Goal: Task Accomplishment & Management: Manage account settings

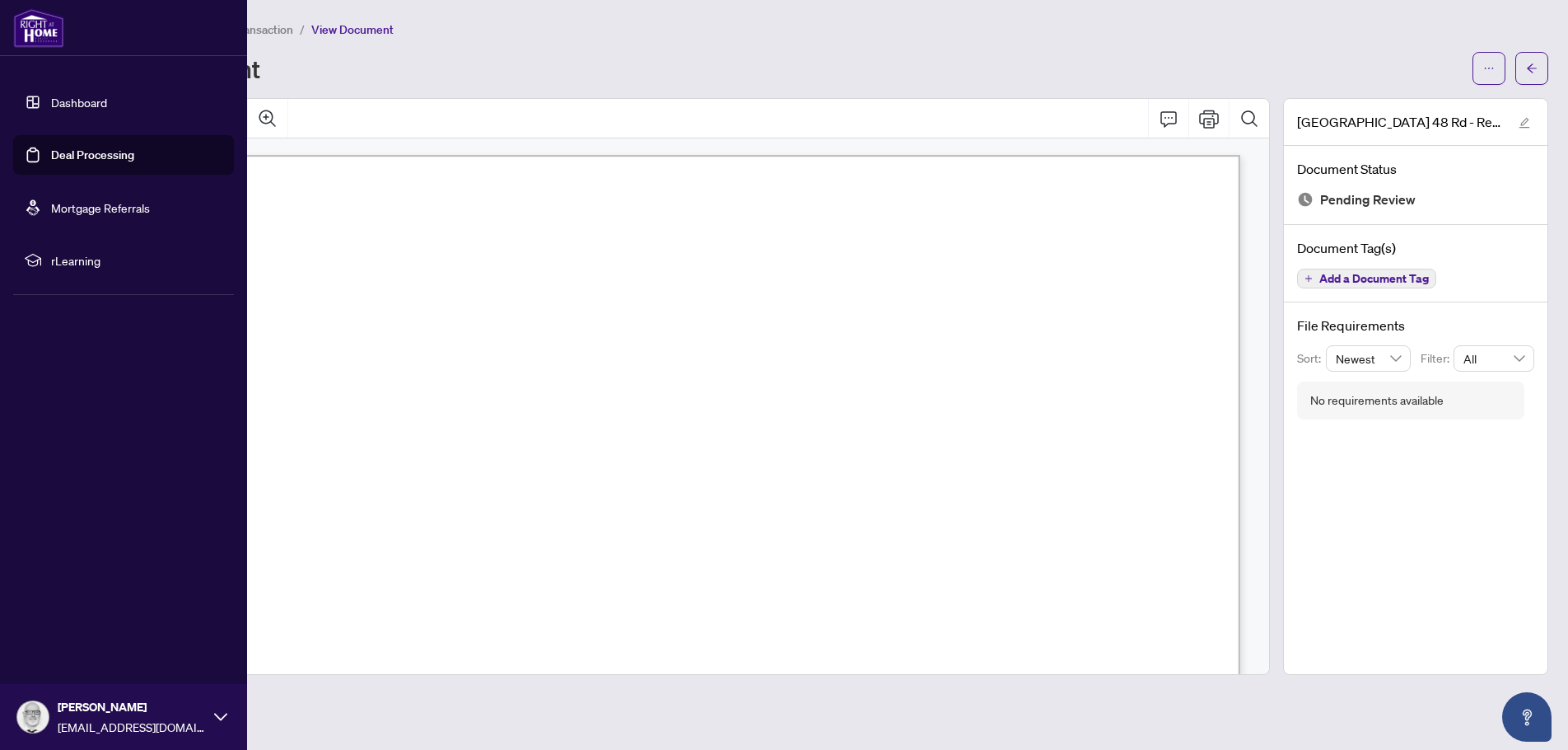
click at [63, 100] on link "Dashboard" at bounding box center [78, 102] width 56 height 15
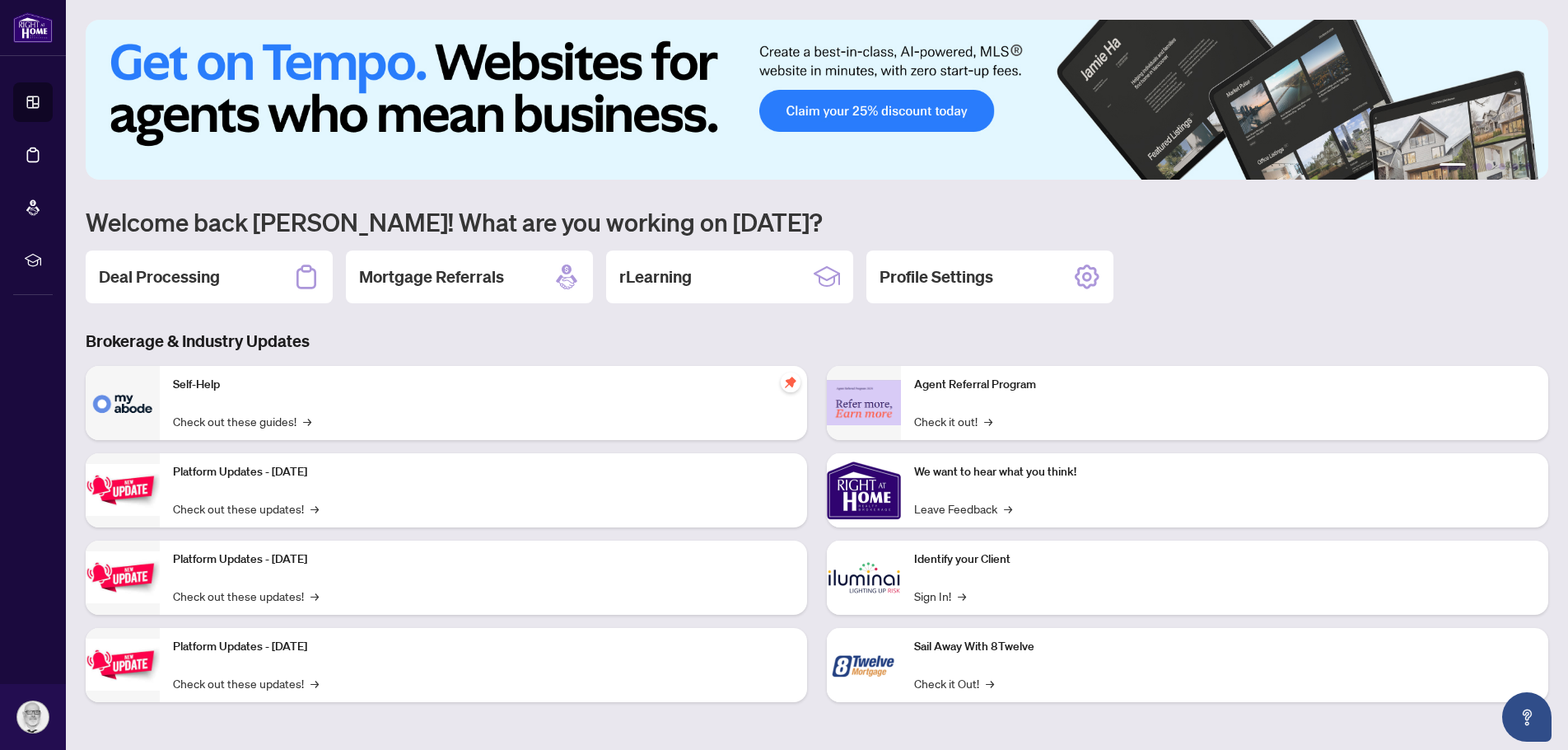
drag, startPoint x: 131, startPoint y: 271, endPoint x: 241, endPoint y: 243, distance: 113.5
click at [135, 271] on h2 "Deal Processing" at bounding box center [159, 276] width 121 height 23
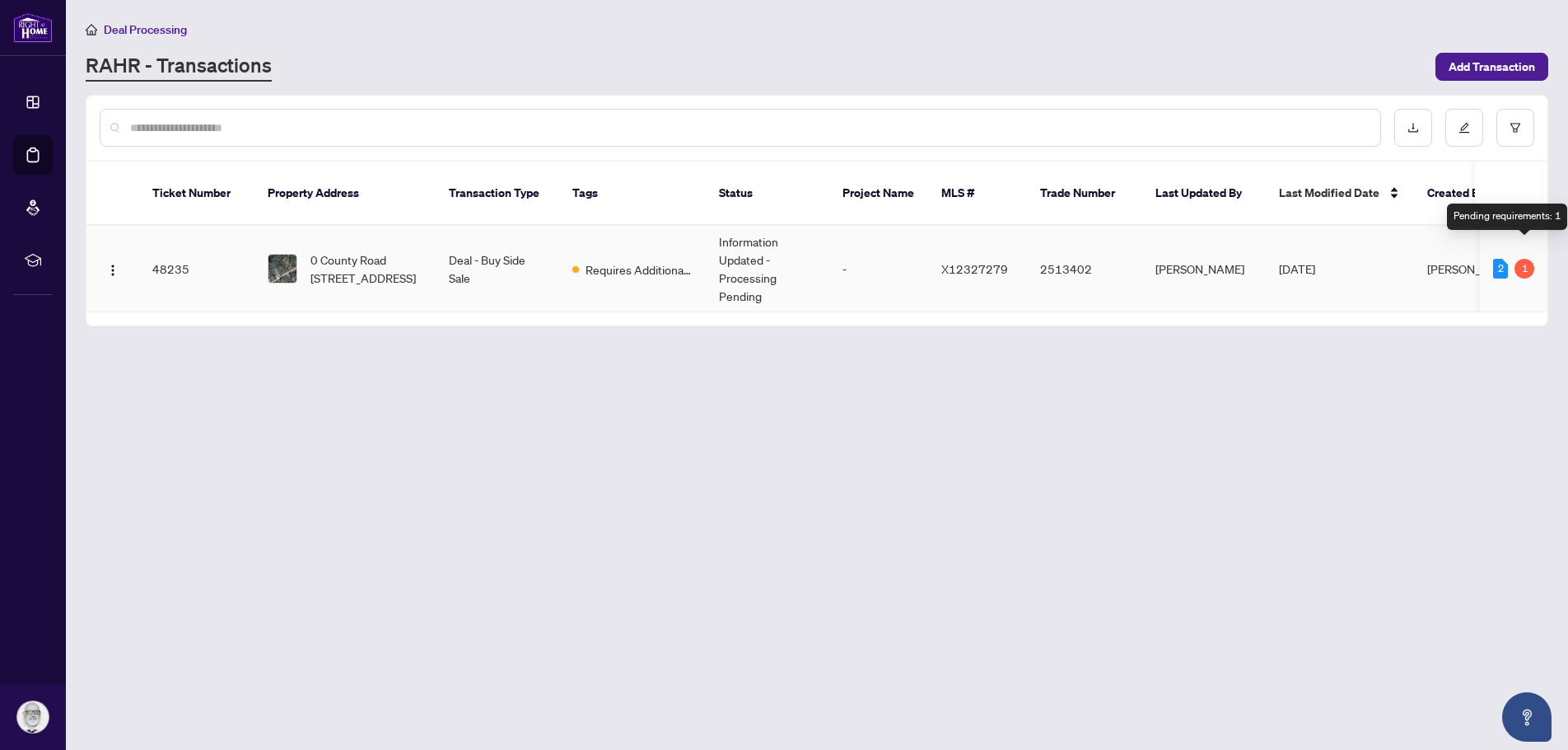
click at [1519, 258] on div "1" at bounding box center [1524, 268] width 20 height 20
click at [729, 266] on td "Information Updated - Processing Pending" at bounding box center [767, 269] width 123 height 86
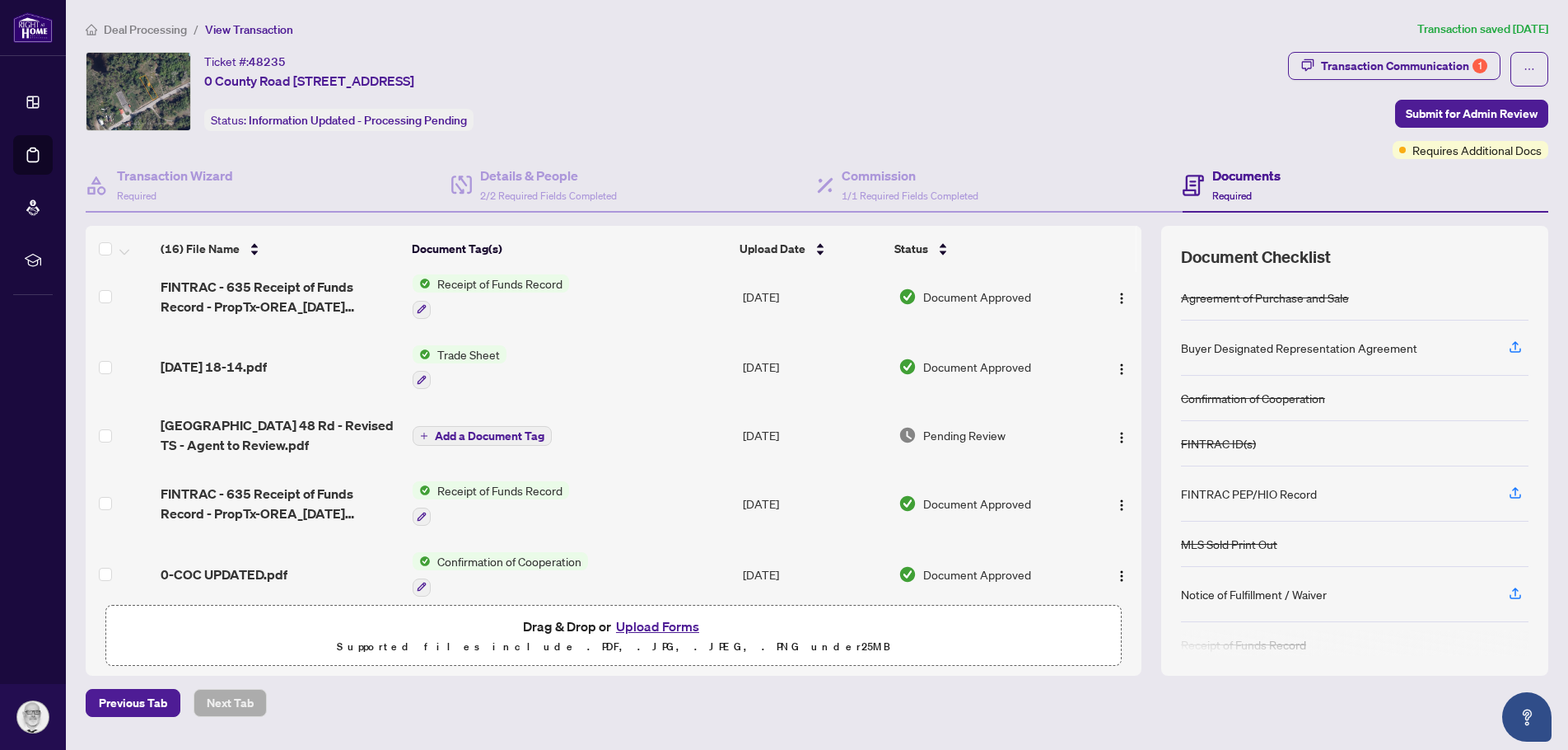
scroll to position [82, 0]
click at [194, 432] on span "[GEOGRAPHIC_DATA] 48 Rd - Revised TS - Agent to Review.pdf" at bounding box center [280, 433] width 239 height 39
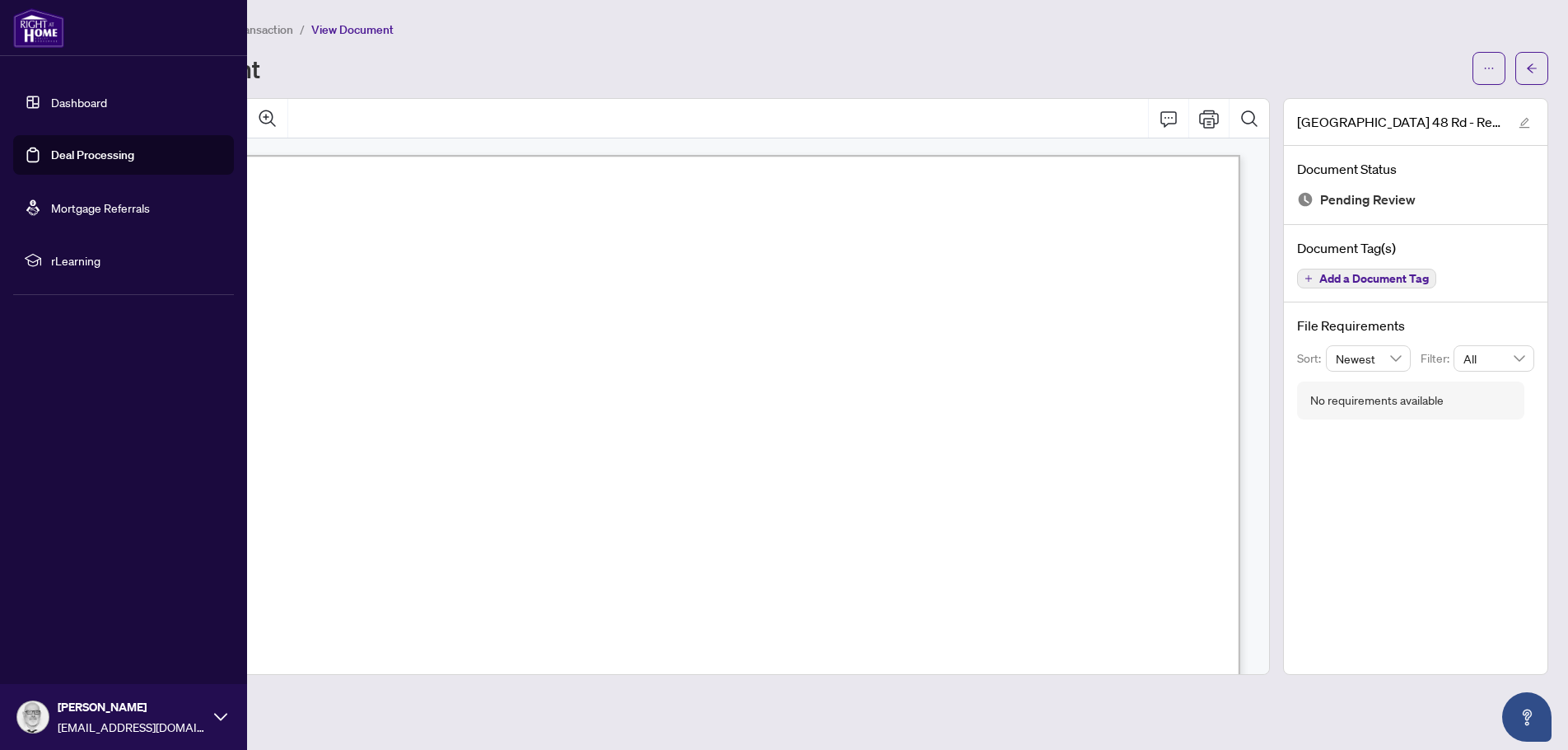
click at [51, 97] on link "Dashboard" at bounding box center [78, 102] width 56 height 15
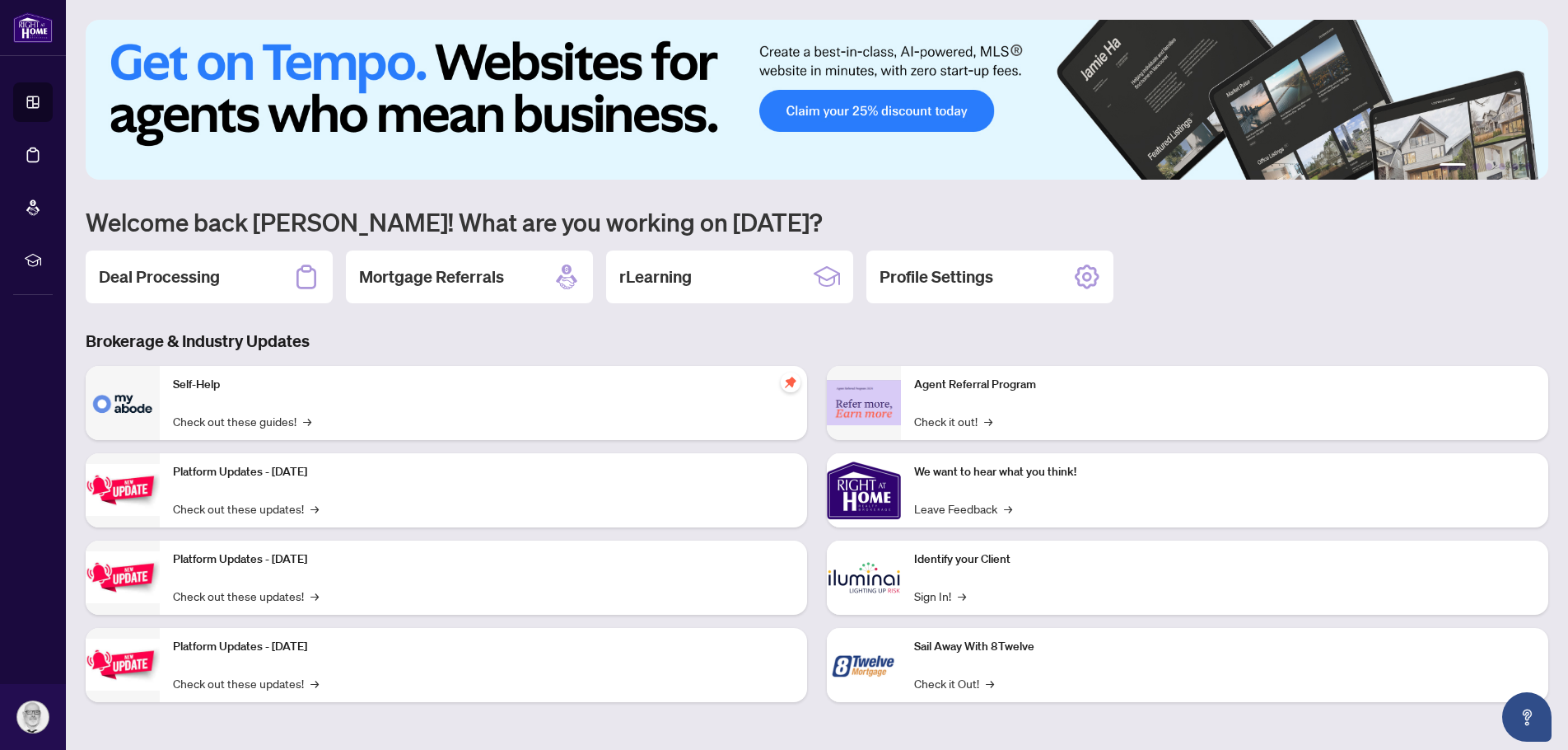
click at [240, 410] on div "Self-Help Check out these guides! →" at bounding box center [483, 403] width 647 height 75
click at [786, 381] on icon "pushpin" at bounding box center [790, 382] width 11 height 11
click at [116, 402] on img at bounding box center [123, 403] width 75 height 75
click at [202, 381] on p "Self-Help" at bounding box center [484, 385] width 621 height 18
click at [281, 419] on link "Check out these guides! →" at bounding box center [242, 421] width 139 height 18
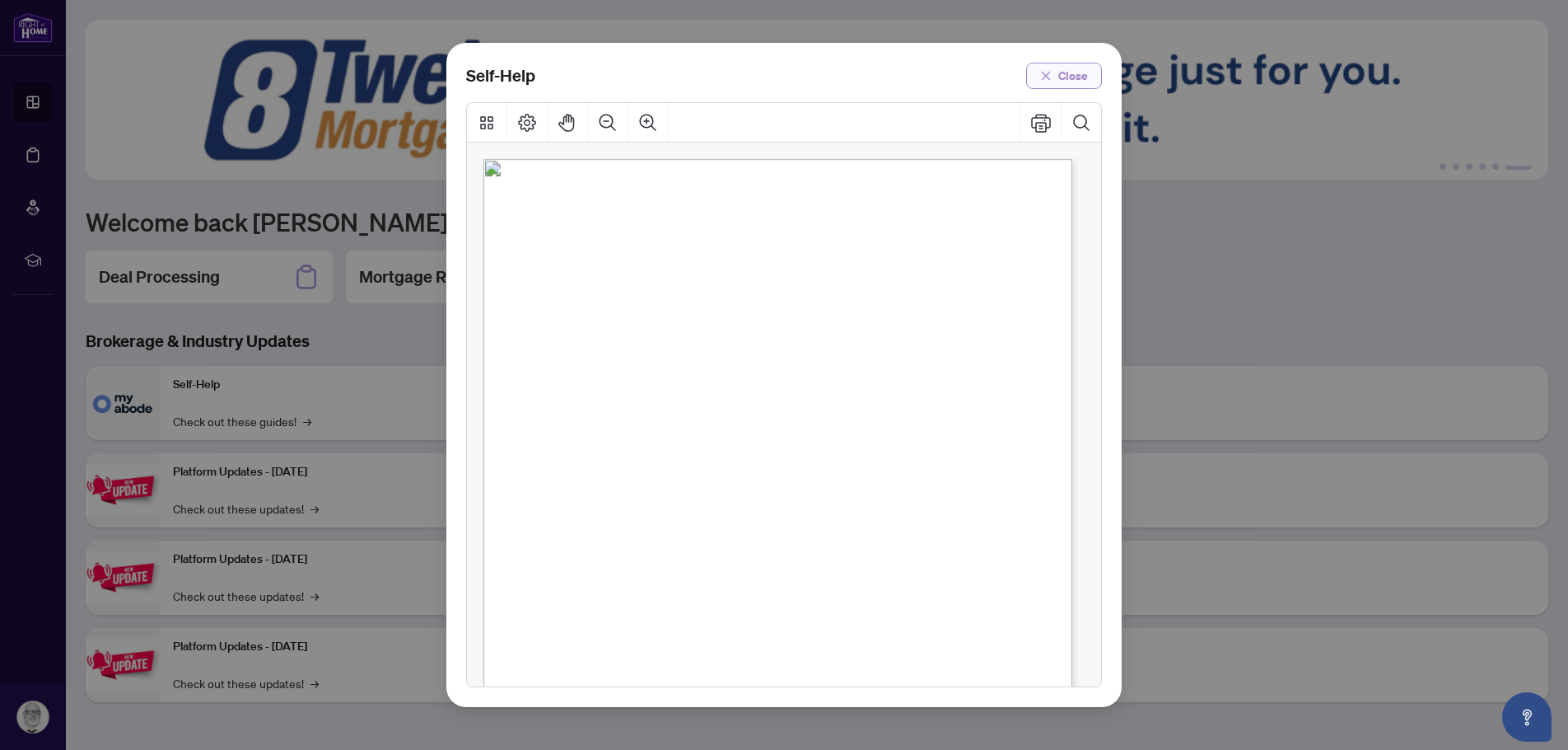
click at [1073, 76] on span "Close" at bounding box center [1073, 76] width 30 height 27
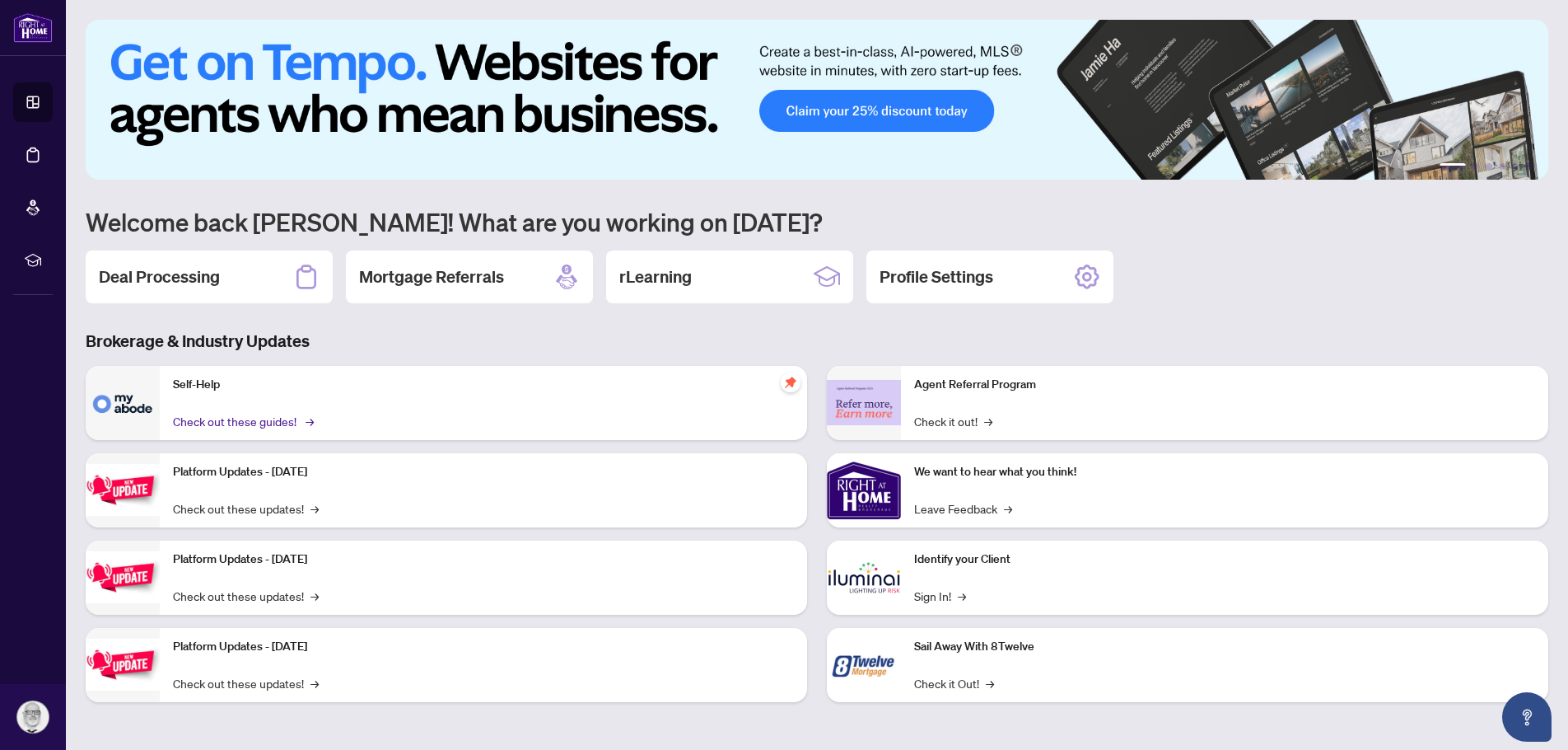
click at [241, 423] on link "Check out these guides! →" at bounding box center [242, 421] width 139 height 18
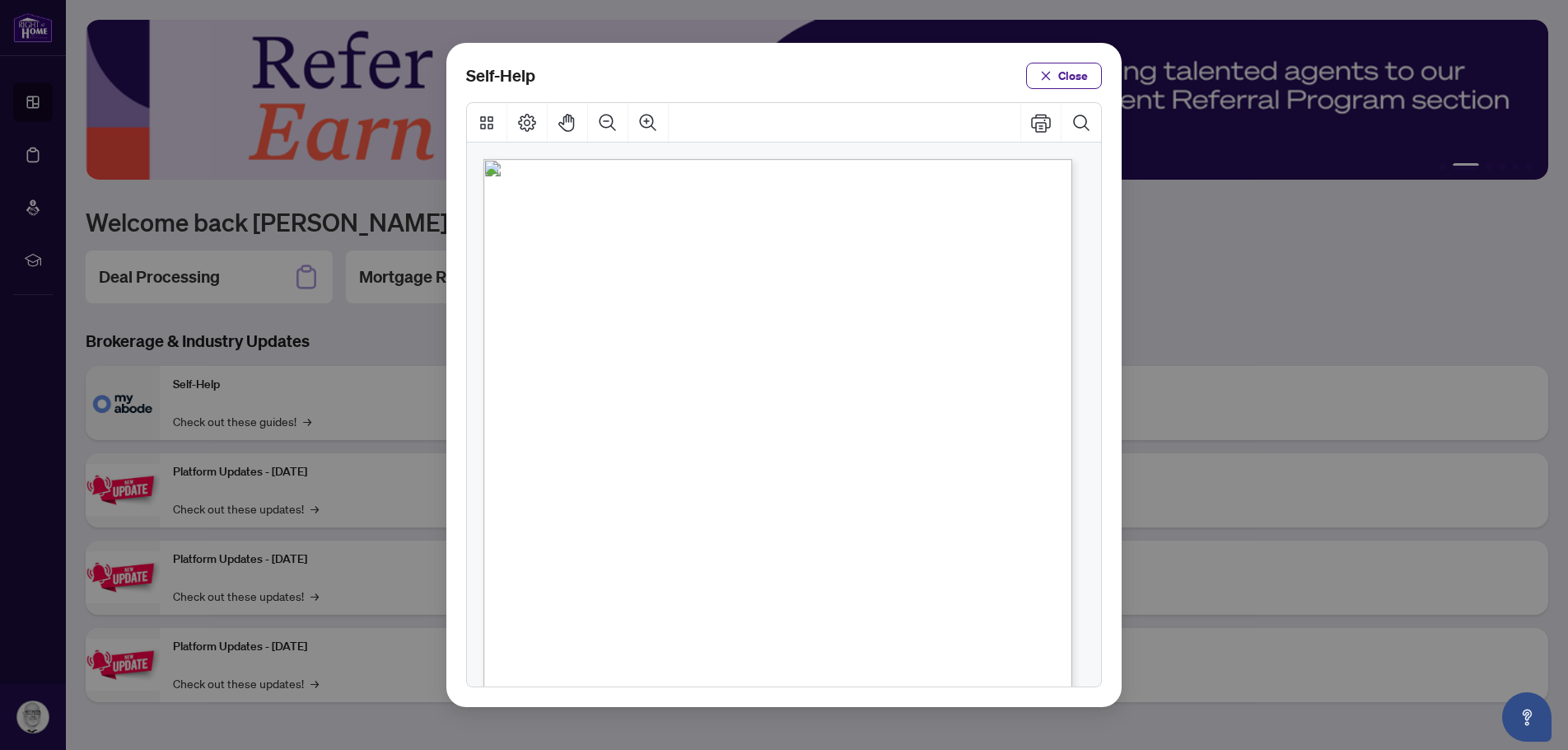
click at [775, 366] on span "PDF" at bounding box center [778, 362] width 22 height 16
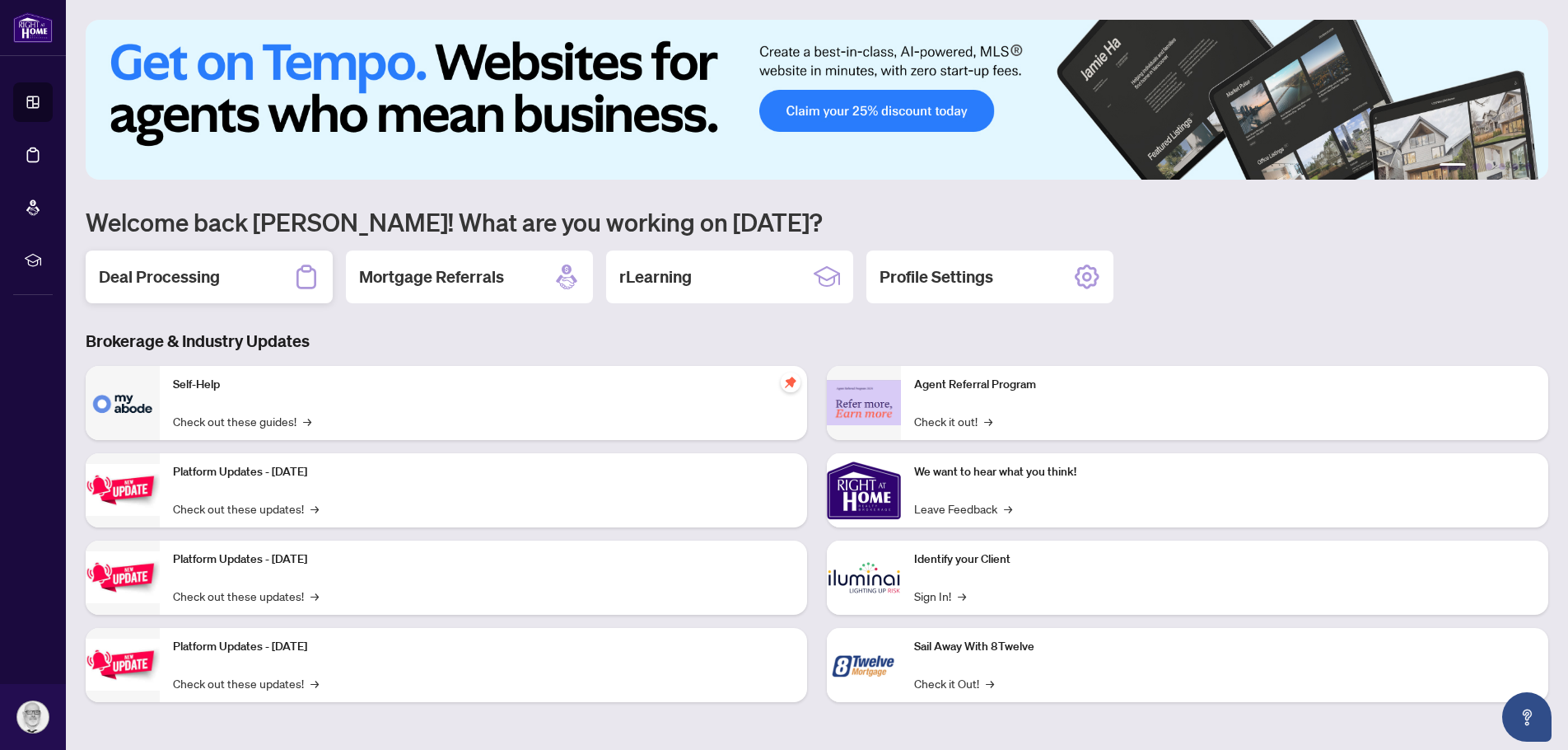
click at [185, 265] on h2 "Deal Processing" at bounding box center [159, 276] width 121 height 23
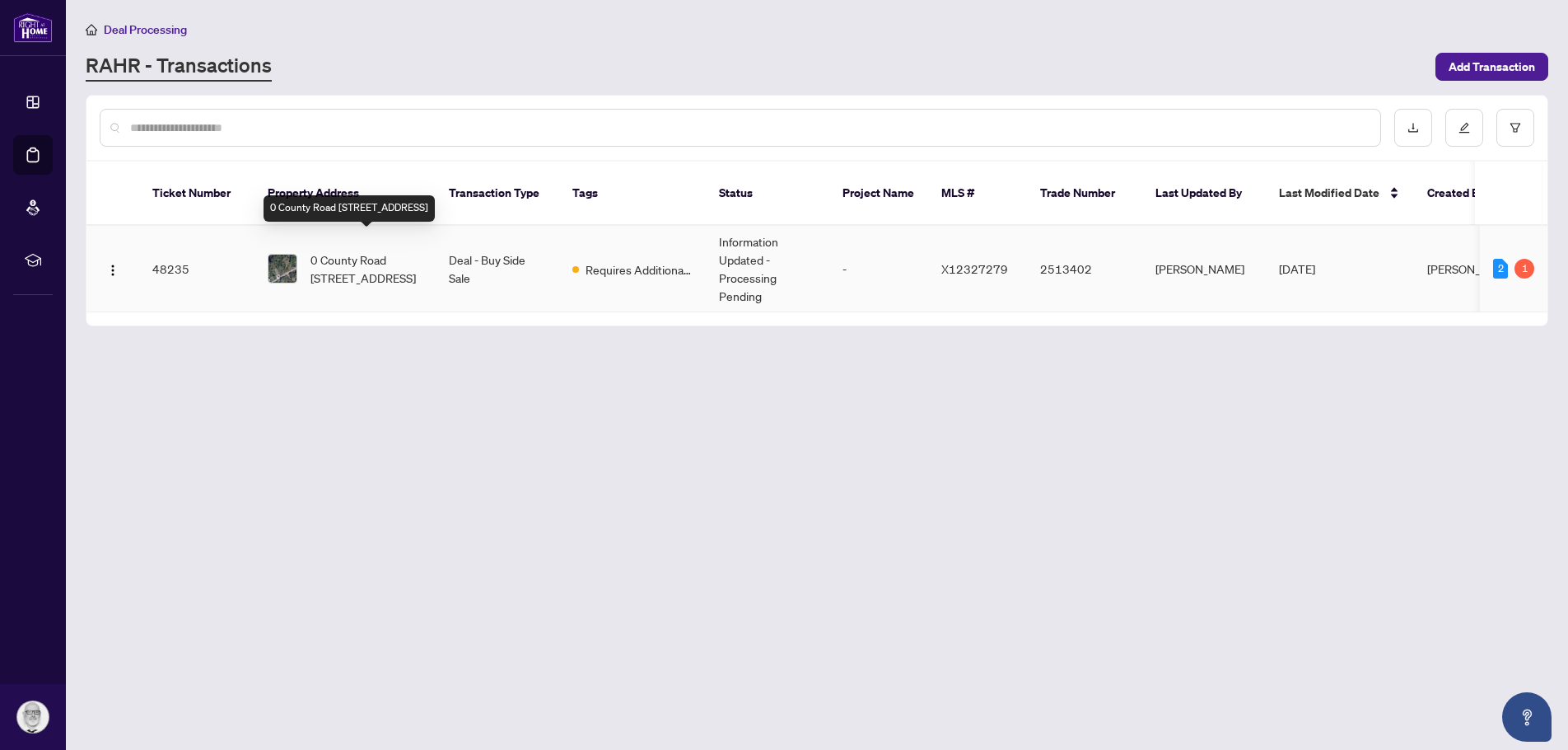
click at [361, 251] on span "0 County Road [STREET_ADDRESS]" at bounding box center [366, 269] width 112 height 36
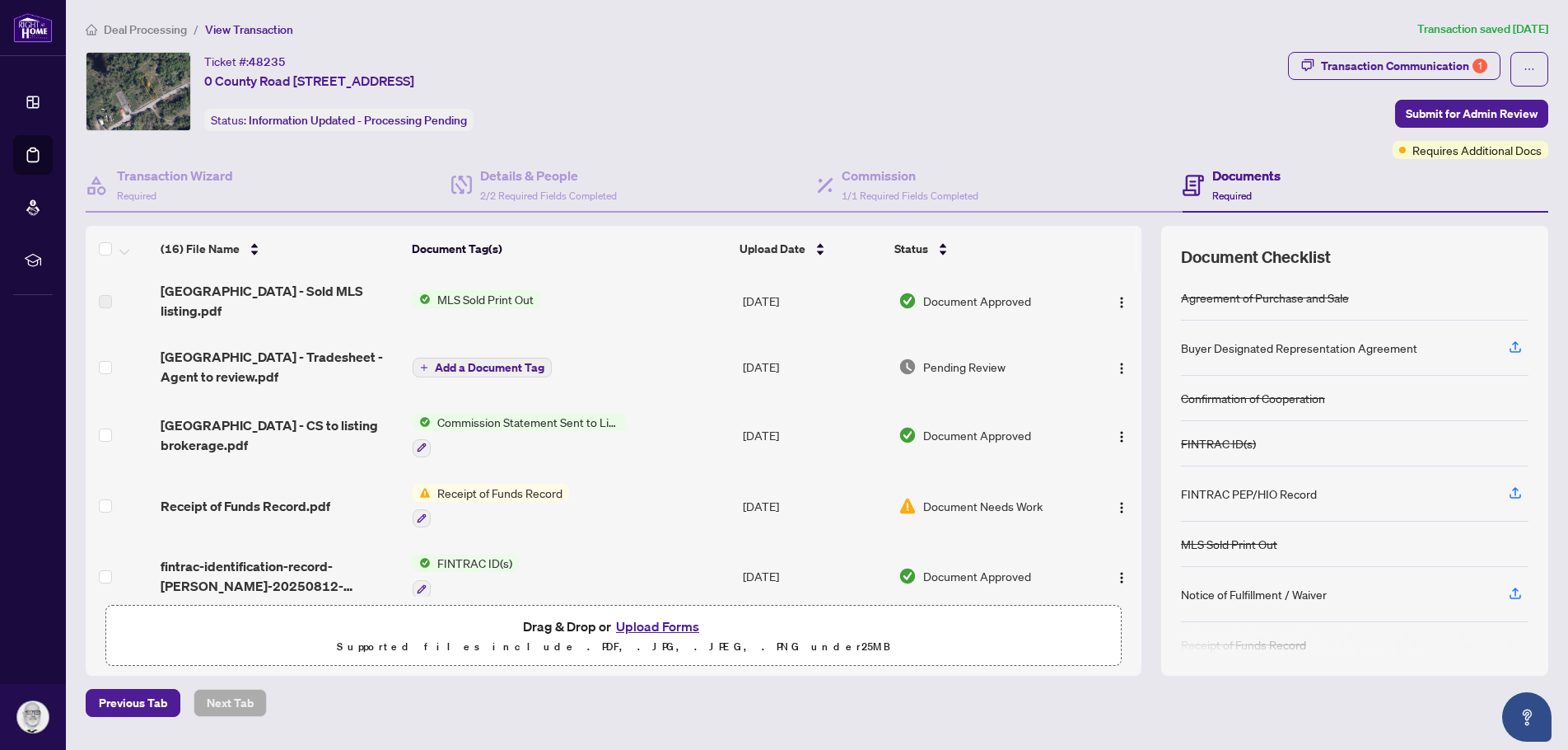
scroll to position [495, 0]
click at [235, 365] on span "[GEOGRAPHIC_DATA] - Tradesheet - Agent to review.pdf" at bounding box center [280, 365] width 239 height 39
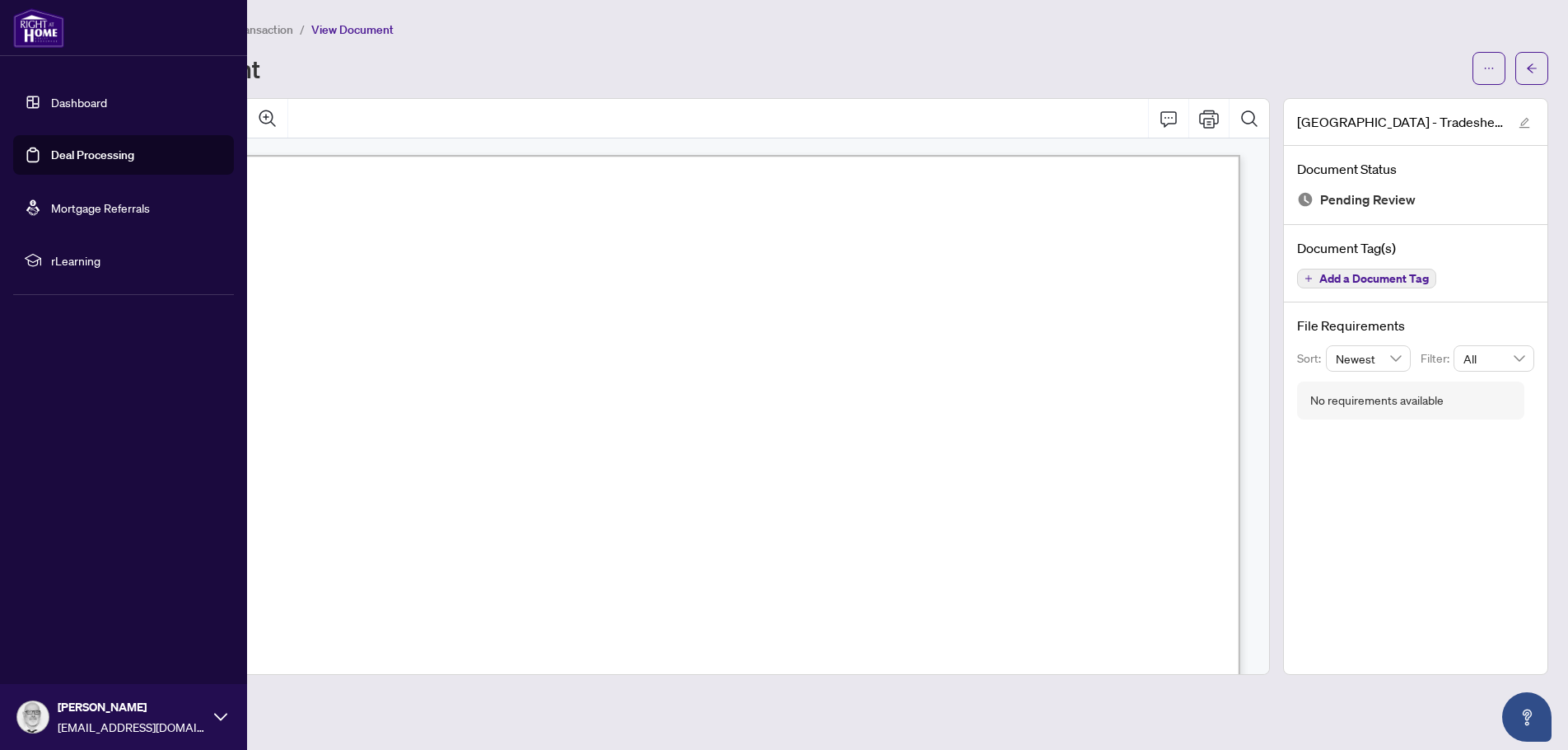
click at [81, 159] on link "Deal Processing" at bounding box center [92, 155] width 83 height 15
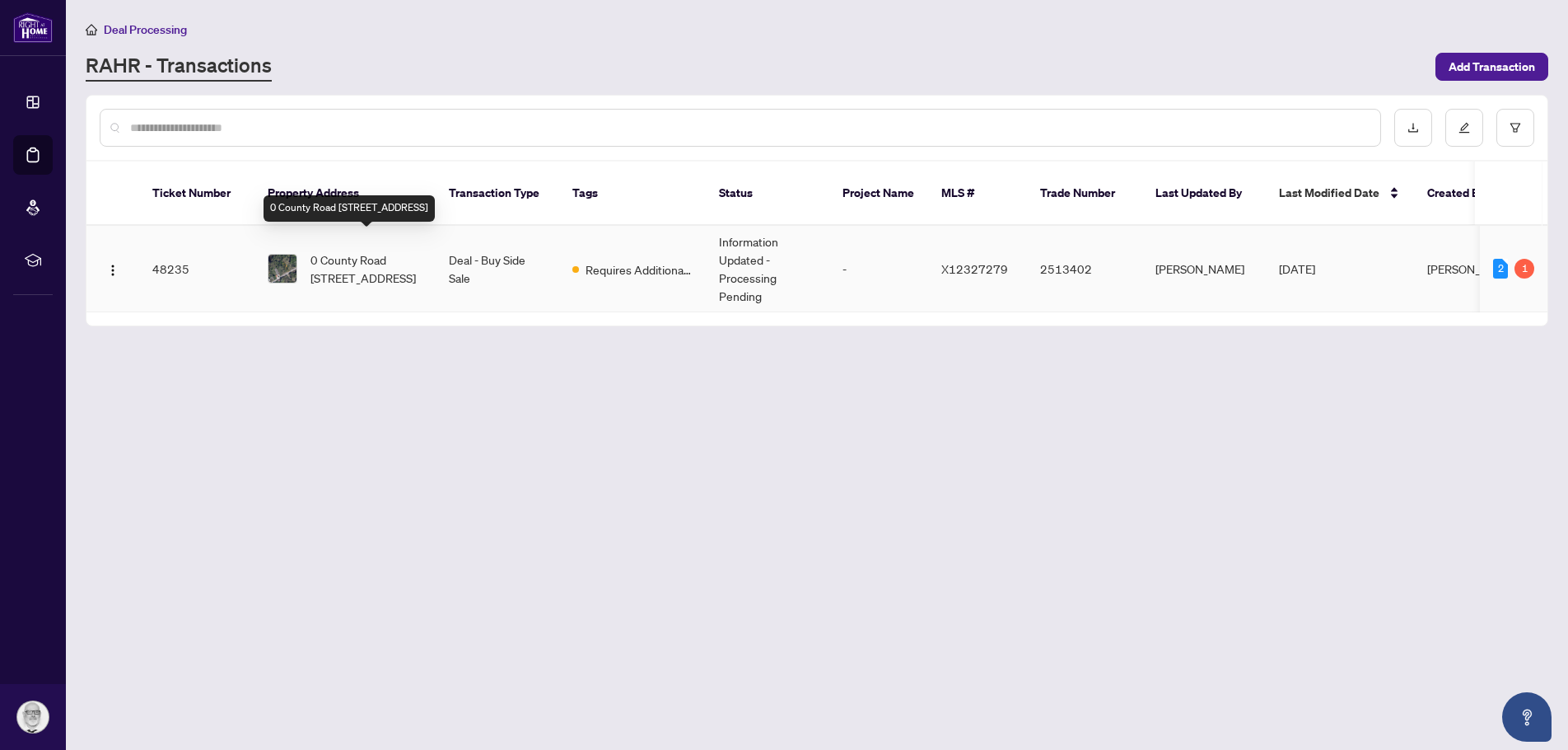
click at [318, 251] on span "0 County Road [STREET_ADDRESS]" at bounding box center [366, 269] width 112 height 36
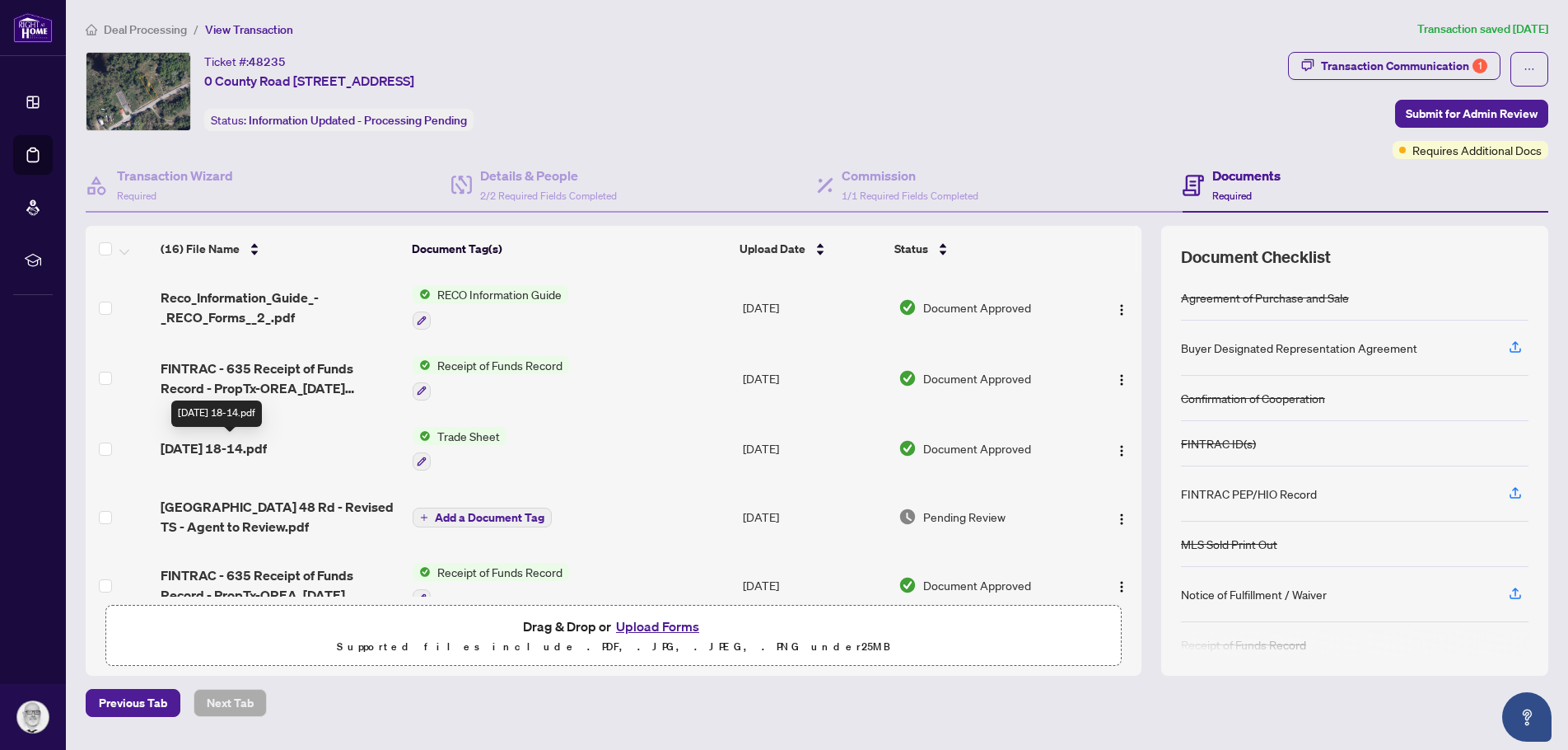
click at [204, 449] on span "[DATE] 18-14.pdf" at bounding box center [213, 448] width 106 height 20
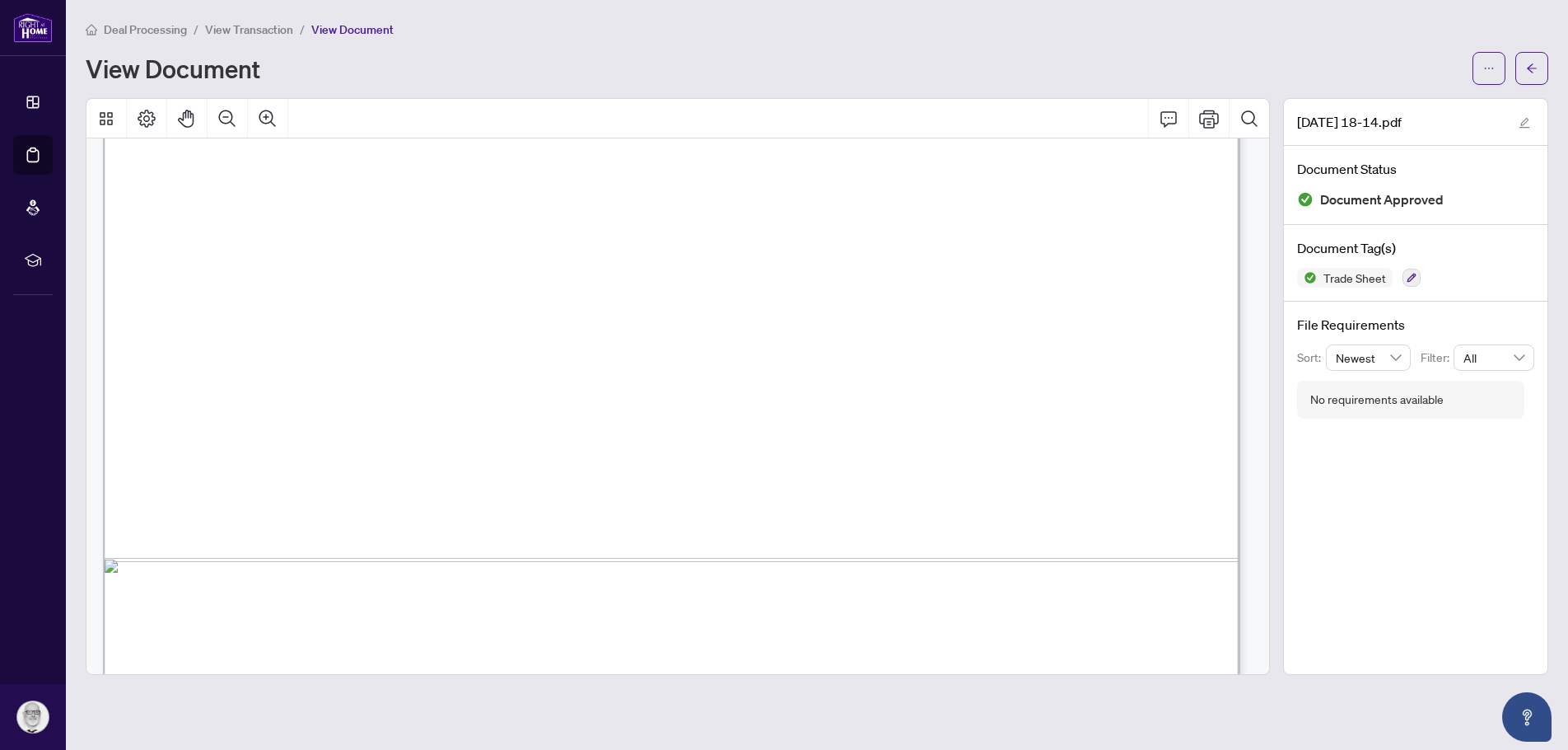
scroll to position [2460, 0]
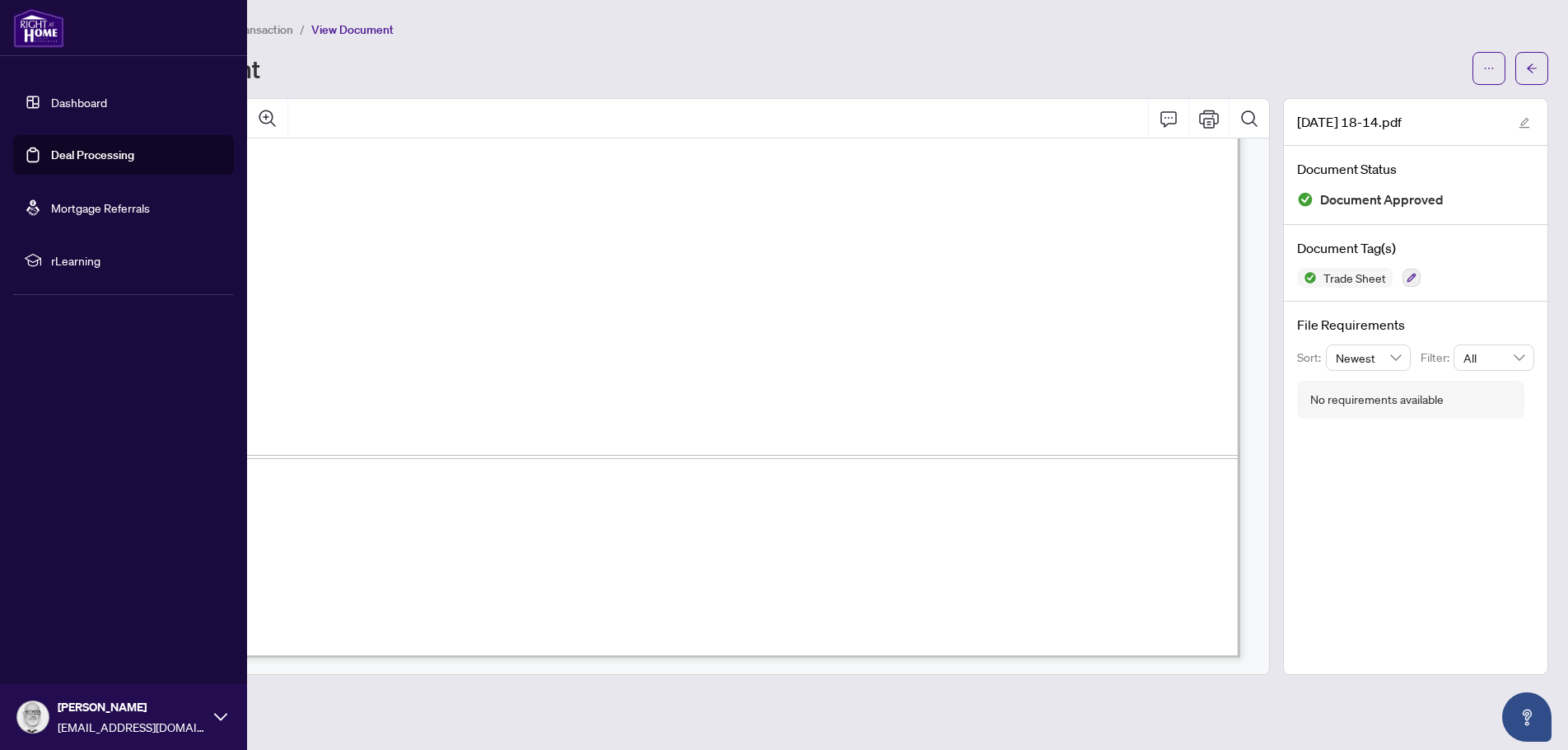
click at [51, 99] on link "Dashboard" at bounding box center [78, 102] width 56 height 15
